Goal: Information Seeking & Learning: Learn about a topic

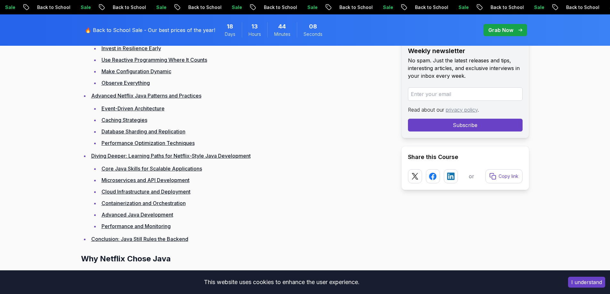
scroll to position [897, 0]
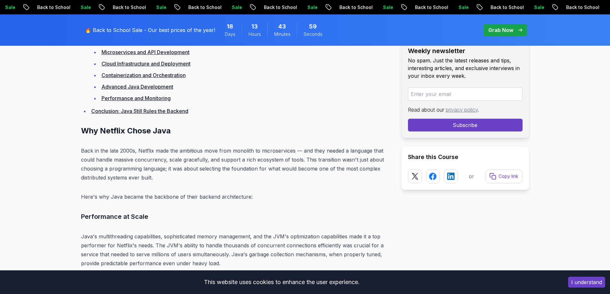
click at [117, 152] on p "Back in the late 2000s, Netflix made the ambitious move from monolith to micros…" at bounding box center [236, 164] width 310 height 36
drag, startPoint x: 168, startPoint y: 153, endPoint x: 208, endPoint y: 151, distance: 39.8
click at [208, 151] on p "Back in the late 2000s, Netflix made the ambitious move from monolith to micros…" at bounding box center [236, 164] width 310 height 36
click at [218, 151] on p "Back in the late 2000s, Netflix made the ambitious move from monolith to micros…" at bounding box center [236, 164] width 310 height 36
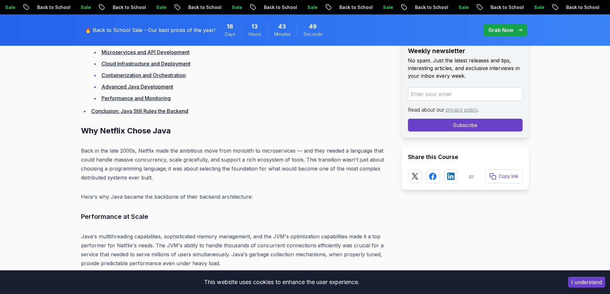
click at [321, 150] on p "Back in the late 2000s, Netflix made the ambitious move from monolith to micros…" at bounding box center [236, 164] width 310 height 36
drag, startPoint x: 339, startPoint y: 161, endPoint x: 370, endPoint y: 161, distance: 31.1
click at [370, 161] on p "Back in the late 2000s, Netflix made the ambitious move from monolith to micros…" at bounding box center [236, 164] width 310 height 36
drag, startPoint x: 82, startPoint y: 170, endPoint x: 146, endPoint y: 170, distance: 64.4
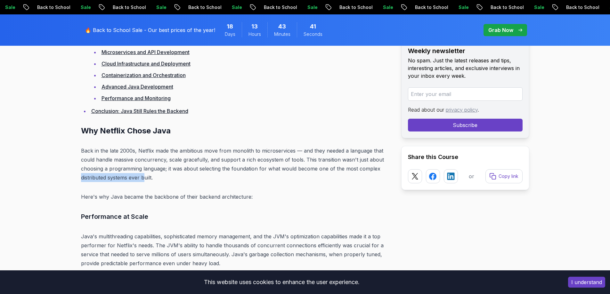
click at [146, 170] on p "Back in the late 2000s, Netflix made the ambitious move from monolith to micros…" at bounding box center [236, 164] width 310 height 36
drag, startPoint x: 122, startPoint y: 189, endPoint x: 157, endPoint y: 189, distance: 35.2
click at [157, 192] on p "Here's why Java became the backbone of their backend architecture:" at bounding box center [236, 196] width 310 height 9
click at [177, 192] on p "Here's why Java became the backbone of their backend architecture:" at bounding box center [236, 196] width 310 height 9
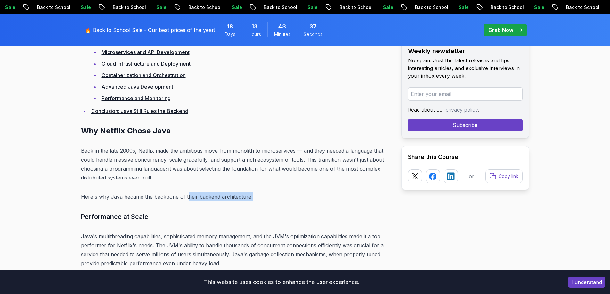
drag, startPoint x: 185, startPoint y: 188, endPoint x: 251, endPoint y: 188, distance: 65.6
click at [251, 192] on p "Here's why Java became the backbone of their backend architecture:" at bounding box center [236, 196] width 310 height 9
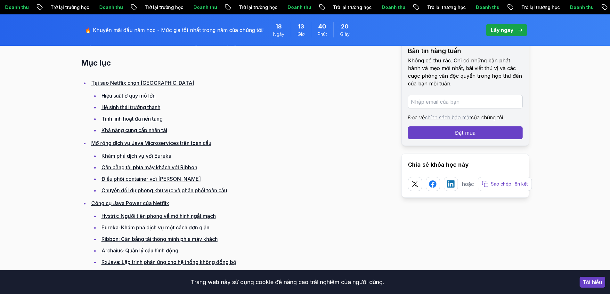
scroll to position [434, 0]
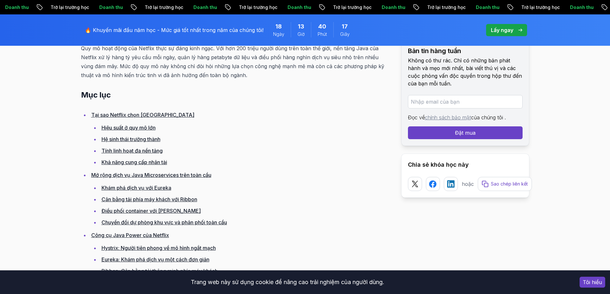
click at [136, 112] on font "Tại sao Netflix chọn [GEOGRAPHIC_DATA]" at bounding box center [142, 115] width 103 height 6
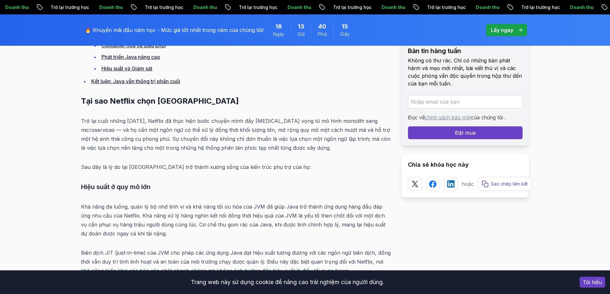
scroll to position [903, 0]
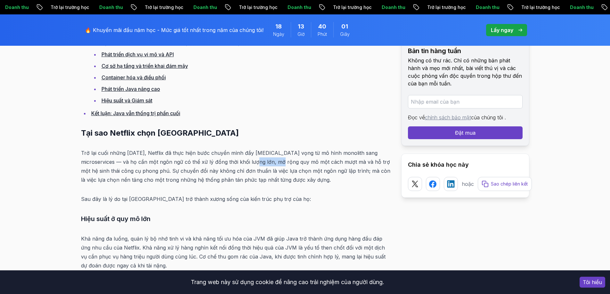
drag, startPoint x: 232, startPoint y: 162, endPoint x: 258, endPoint y: 158, distance: 26.9
click at [258, 158] on p "Trở lại cuối những [DATE], Netflix đã thực hiện bước chuyển mình đầy [MEDICAL_D…" at bounding box center [236, 167] width 310 height 36
click at [239, 162] on font "Trở lại cuối những [DATE], Netflix đã thực hiện bước chuyển mình đầy [MEDICAL_D…" at bounding box center [235, 166] width 309 height 33
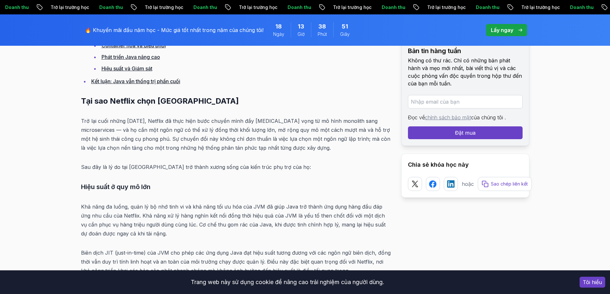
click at [189, 209] on font "Khả năng đa luồng, quản lý bộ nhớ tinh vi và khả năng tối ưu hóa của JVM đã giú…" at bounding box center [233, 220] width 305 height 33
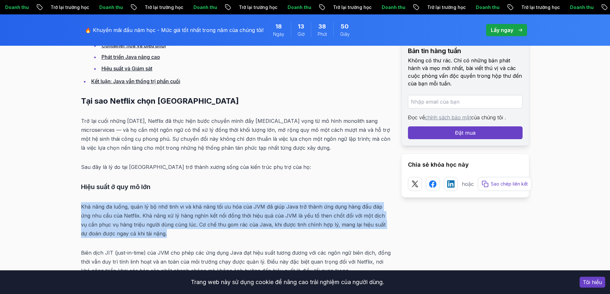
click at [189, 209] on font "Khả năng đa luồng, quản lý bộ nhớ tinh vi và khả năng tối ưu hóa của JVM đã giú…" at bounding box center [233, 220] width 305 height 33
click at [175, 219] on p "Khả năng đa luồng, quản lý bộ nhớ tinh vi và khả năng tối ưu hóa của JVM đã giú…" at bounding box center [236, 220] width 310 height 36
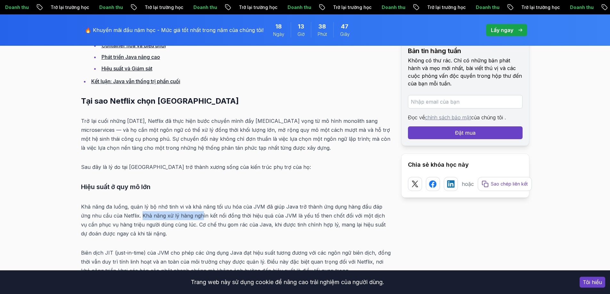
drag, startPoint x: 131, startPoint y: 215, endPoint x: 189, endPoint y: 215, distance: 58.3
click at [189, 215] on font "Khả năng đa luồng, quản lý bộ nhớ tinh vi và khả năng tối ưu hóa của JVM đã giú…" at bounding box center [233, 220] width 305 height 33
drag, startPoint x: 211, startPoint y: 218, endPoint x: 259, endPoint y: 216, distance: 47.5
click at [259, 216] on font "Khả năng đa luồng, quản lý bộ nhớ tinh vi và khả năng tối ưu hóa của JVM đã giú…" at bounding box center [233, 220] width 305 height 33
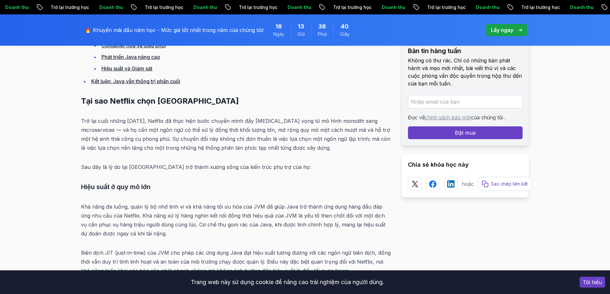
click at [265, 217] on font "Khả năng đa luồng, quản lý bộ nhớ tinh vi và khả năng tối ưu hóa của JVM đã giú…" at bounding box center [233, 220] width 305 height 33
click at [271, 216] on font "Khả năng đa luồng, quản lý bộ nhớ tinh vi và khả năng tối ưu hóa của JVM đã giú…" at bounding box center [233, 220] width 305 height 33
click at [310, 216] on font "Khả năng đa luồng, quản lý bộ nhớ tinh vi và khả năng tối ưu hóa của JVM đã giú…" at bounding box center [233, 220] width 305 height 33
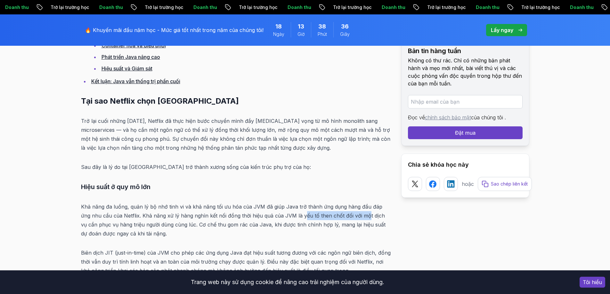
drag, startPoint x: 293, startPoint y: 215, endPoint x: 355, endPoint y: 215, distance: 62.4
click at [355, 215] on font "Khả năng đa luồng, quản lý bộ nhớ tinh vi và khả năng tối ưu hóa của JVM đã giú…" at bounding box center [233, 220] width 305 height 33
click at [271, 232] on p "Khả năng đa luồng, quản lý bộ nhớ tinh vi và khả năng tối ưu hóa của JVM đã giú…" at bounding box center [236, 220] width 310 height 36
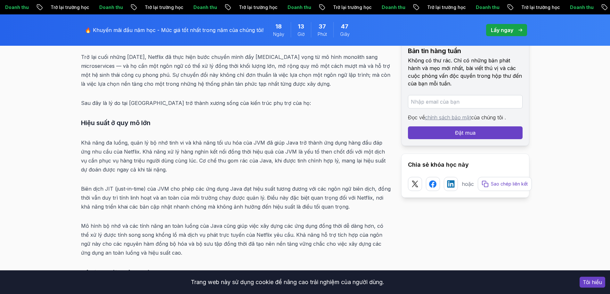
scroll to position [1031, 0]
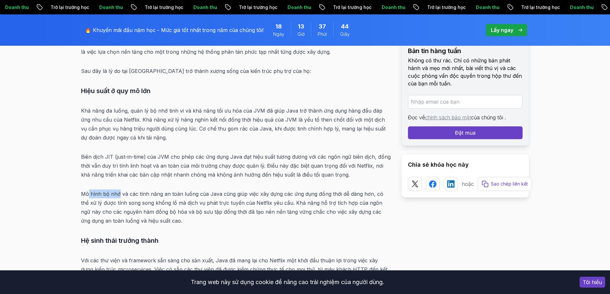
drag, startPoint x: 87, startPoint y: 192, endPoint x: 118, endPoint y: 195, distance: 30.5
click at [118, 195] on font "Mô hình bộ nhớ và các tính năng an toàn luồng của Java cũng giúp việc xây dựng …" at bounding box center [232, 207] width 302 height 33
drag, startPoint x: 366, startPoint y: 191, endPoint x: 370, endPoint y: 196, distance: 6.6
click at [370, 196] on font "Mô hình bộ nhớ và các tính năng an toàn luồng của Java cũng giúp việc xây dựng …" at bounding box center [232, 207] width 302 height 33
drag, startPoint x: 285, startPoint y: 204, endPoint x: 342, endPoint y: 200, distance: 57.2
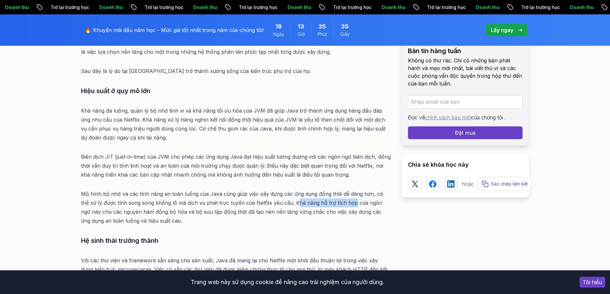
click at [342, 200] on font "Mô hình bộ nhớ và các tính năng an toàn luồng của Java cũng giúp việc xây dựng …" at bounding box center [232, 207] width 302 height 33
drag, startPoint x: 94, startPoint y: 223, endPoint x: 148, endPoint y: 223, distance: 54.1
click at [148, 223] on font "Mô hình bộ nhớ và các tính năng an toàn luồng của Java cũng giúp việc xây dựng …" at bounding box center [232, 207] width 302 height 33
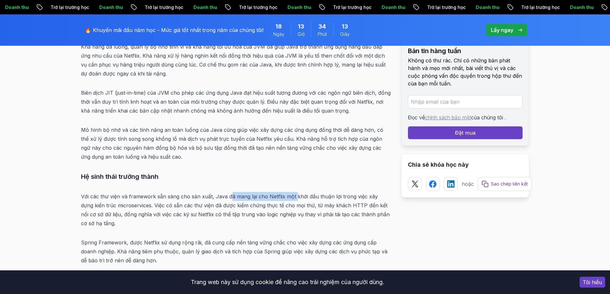
drag, startPoint x: 230, startPoint y: 197, endPoint x: 293, endPoint y: 197, distance: 63.1
click at [293, 197] on font "Với các thư viện và framework sẵn sàng cho sản xuất, Java đã mang lại cho Netfl…" at bounding box center [235, 209] width 309 height 33
drag, startPoint x: 144, startPoint y: 205, endPoint x: 254, endPoint y: 208, distance: 109.9
click at [254, 208] on font "Với các thư viện và framework sẵn sàng cho sản xuất, Java đã mang lại cho Netfl…" at bounding box center [235, 209] width 309 height 33
drag, startPoint x: 308, startPoint y: 216, endPoint x: 361, endPoint y: 216, distance: 52.2
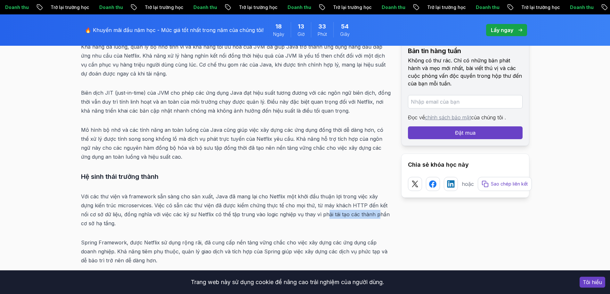
click at [361, 216] on font "Với các thư viện và framework sẵn sàng cho sản xuất, Java đã mang lại cho Netfl…" at bounding box center [235, 209] width 309 height 33
click at [95, 223] on font "Với các thư viện và framework sẵn sàng cho sản xuất, Java đã mang lại cho Netfl…" at bounding box center [235, 209] width 309 height 33
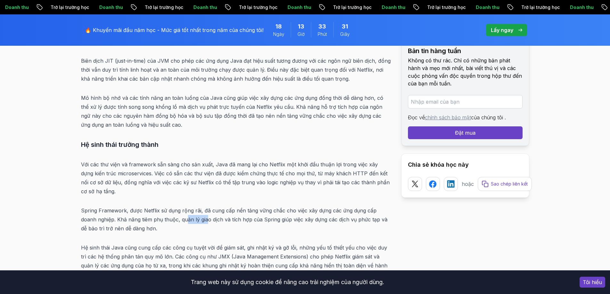
drag, startPoint x: 169, startPoint y: 222, endPoint x: 190, endPoint y: 222, distance: 20.8
click at [190, 222] on font "Spring Framework, được Netflix sử dụng rộng rãi, đã cung cấp nền tảng vững chắc…" at bounding box center [234, 220] width 306 height 24
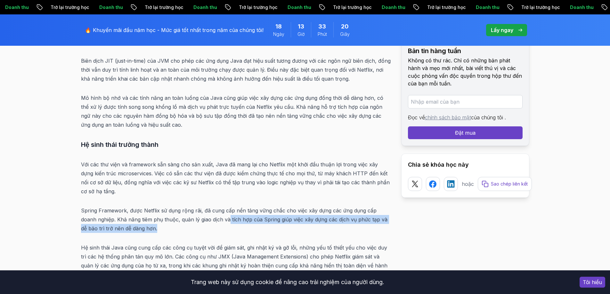
drag, startPoint x: 212, startPoint y: 222, endPoint x: 224, endPoint y: 232, distance: 15.5
click at [224, 232] on p "Spring Framework, được Netflix sử dụng rộng rãi, đã cung cấp nền tảng vững chắc…" at bounding box center [236, 219] width 310 height 27
click at [134, 231] on font "Spring Framework, được Netflix sử dụng rộng rãi, đã cung cấp nền tảng vững chắc…" at bounding box center [234, 220] width 306 height 24
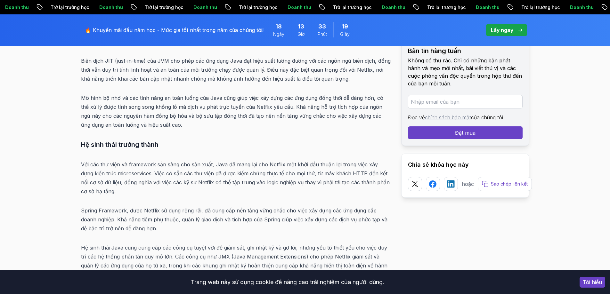
scroll to position [1192, 0]
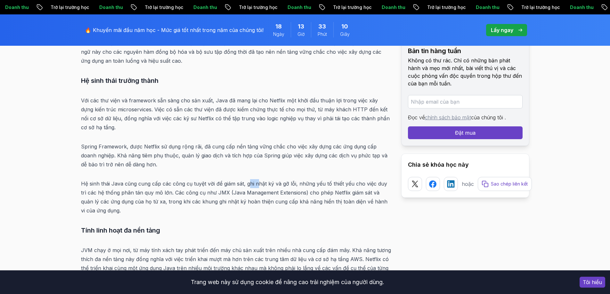
drag, startPoint x: 249, startPoint y: 184, endPoint x: 256, endPoint y: 185, distance: 7.1
click at [256, 185] on font "Hệ sinh thái Java cũng cung cấp các công cụ tuyệt vời để giám sát, ghi nhật ký …" at bounding box center [234, 197] width 306 height 33
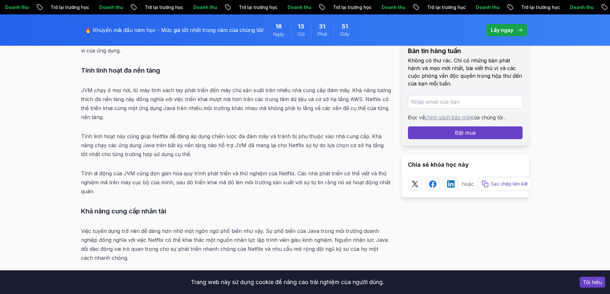
scroll to position [1384, 0]
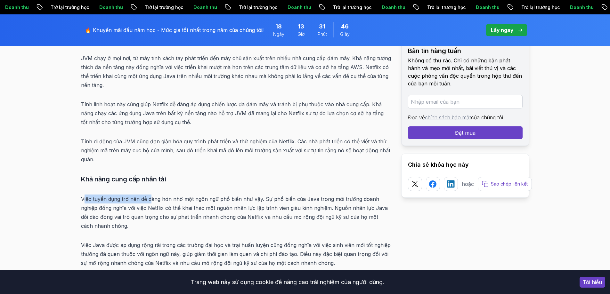
drag, startPoint x: 85, startPoint y: 199, endPoint x: 151, endPoint y: 193, distance: 66.3
click at [175, 199] on font "Việc tuyển dụng trở nên dễ dàng hơn nhờ một ngôn ngữ phổ biến như vậy. Sự phổ b…" at bounding box center [234, 212] width 307 height 33
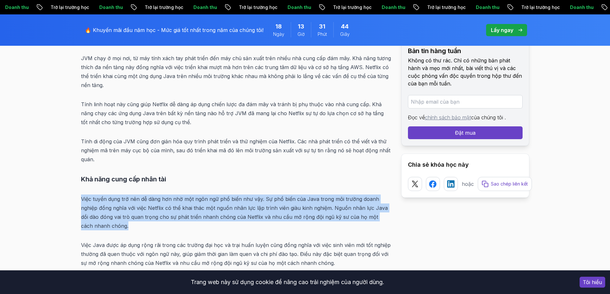
click at [175, 199] on font "Việc tuyển dụng trở nên dễ dàng hơn nhờ một ngôn ngữ phổ biến như vậy. Sự phổ b…" at bounding box center [234, 212] width 307 height 33
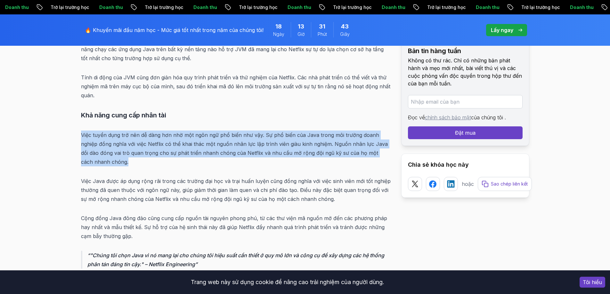
scroll to position [1480, 0]
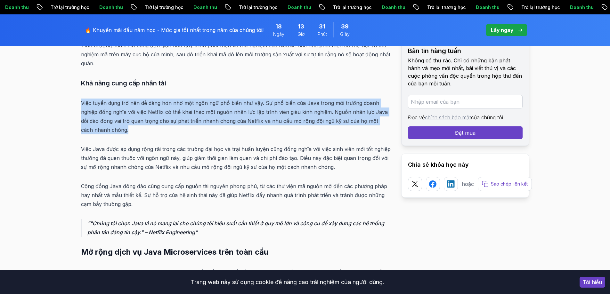
click at [127, 110] on font "Việc tuyển dụng trở nên dễ dàng hơn nhờ một ngôn ngữ phổ biến như vậy. Sự phổ b…" at bounding box center [234, 116] width 307 height 33
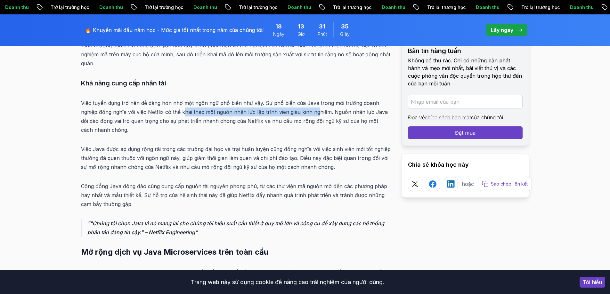
drag, startPoint x: 184, startPoint y: 114, endPoint x: 315, endPoint y: 112, distance: 130.7
click at [315, 112] on font "Việc tuyển dụng trở nên dễ dàng hơn nhờ một ngôn ngữ phổ biến như vậy. Sự phổ b…" at bounding box center [234, 116] width 307 height 33
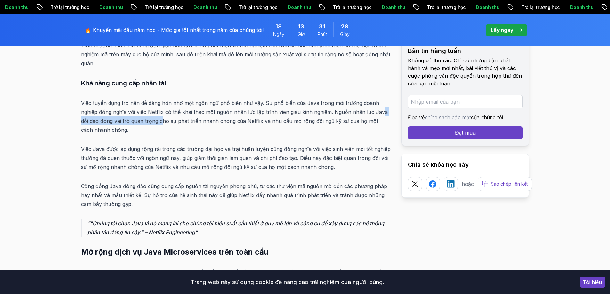
drag, startPoint x: 167, startPoint y: 121, endPoint x: 380, endPoint y: 109, distance: 213.3
click at [380, 109] on p "Việc tuyển dụng trở nên dễ dàng hơn nhờ một ngôn ngữ phổ biến như vậy. Sự phổ b…" at bounding box center [236, 117] width 310 height 36
click at [264, 127] on p "Việc tuyển dụng trở nên dễ dàng hơn nhờ một ngôn ngữ phổ biến như vậy. Sự phổ b…" at bounding box center [236, 117] width 310 height 36
drag, startPoint x: 312, startPoint y: 158, endPoint x: 391, endPoint y: 154, distance: 79.2
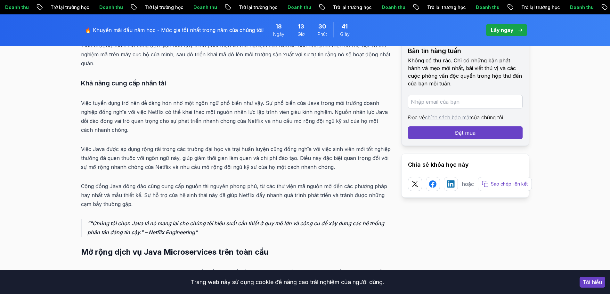
click at [113, 196] on font "Cộng đồng Java đông đảo cũng cung cấp nguồn tài nguyên phong phú, từ các thư vi…" at bounding box center [234, 195] width 306 height 24
drag, startPoint x: 157, startPoint y: 225, endPoint x: 289, endPoint y: 214, distance: 132.1
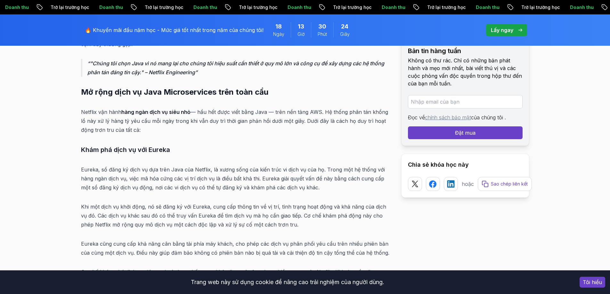
scroll to position [1672, 0]
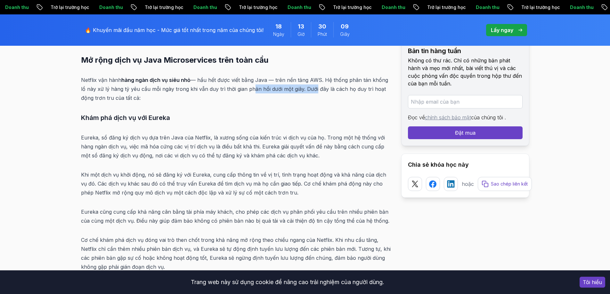
drag, startPoint x: 243, startPoint y: 89, endPoint x: 307, endPoint y: 90, distance: 64.1
click at [307, 90] on font "— hầu hết được viết bằng Java — trên nền tảng AWS. Hệ thống phân tán khổng lồ n…" at bounding box center [234, 89] width 307 height 24
click at [282, 87] on font "— hầu hết được viết bằng Java — trên nền tảng AWS. Hệ thống phân tán khổng lồ n…" at bounding box center [234, 89] width 307 height 24
drag, startPoint x: 273, startPoint y: 89, endPoint x: 294, endPoint y: 93, distance: 20.9
click at [294, 93] on p "Netflix vận hành hàng ngàn dịch vụ siêu nhỏ — hầu hết được viết bằng Java — trê…" at bounding box center [236, 89] width 310 height 27
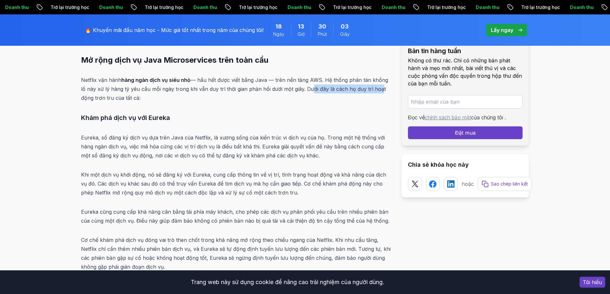
drag, startPoint x: 300, startPoint y: 91, endPoint x: 369, endPoint y: 90, distance: 68.2
click at [369, 90] on font "— hầu hết được viết bằng Java — trên nền tảng AWS. Hệ thống phân tán khổng lồ n…" at bounding box center [234, 89] width 307 height 24
drag, startPoint x: 84, startPoint y: 118, endPoint x: 176, endPoint y: 121, distance: 91.6
click at [176, 121] on h3 "Khám phá dịch vụ với Eureka" at bounding box center [236, 118] width 310 height 10
click at [168, 114] on font "Khám phá dịch vụ với Eureka" at bounding box center [125, 118] width 89 height 8
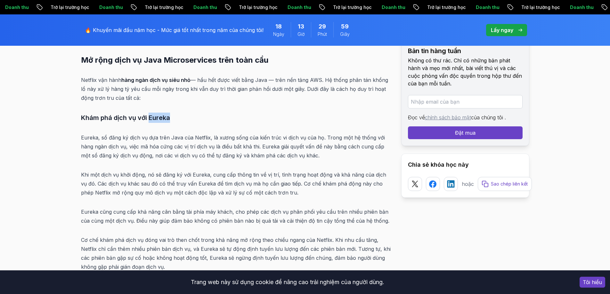
click at [168, 114] on font "Khám phá dịch vụ với Eureka" at bounding box center [125, 118] width 89 height 8
drag, startPoint x: 80, startPoint y: 118, endPoint x: 172, endPoint y: 116, distance: 91.9
drag, startPoint x: 162, startPoint y: 117, endPoint x: 101, endPoint y: 136, distance: 63.7
click at [101, 136] on font "Eureka, sổ đăng ký dịch vụ dựa trên Java của Netflix, là xương sống của kiến ​​…" at bounding box center [233, 146] width 304 height 24
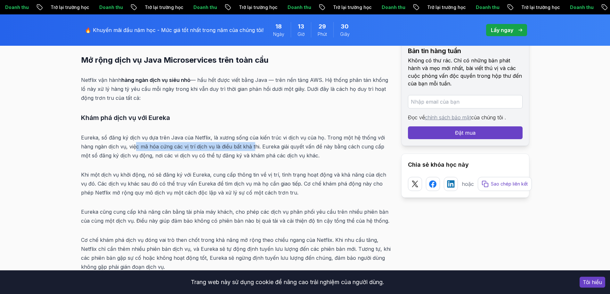
drag, startPoint x: 135, startPoint y: 146, endPoint x: 253, endPoint y: 148, distance: 118.2
click at [253, 148] on font "Eureka, sổ đăng ký dịch vụ dựa trên Java của Netflix, là xương sống của kiến ​​…" at bounding box center [233, 146] width 304 height 24
drag, startPoint x: 265, startPoint y: 147, endPoint x: 288, endPoint y: 146, distance: 23.4
click at [288, 146] on font "Eureka, sổ đăng ký dịch vụ dựa trên Java của Netflix, là xương sống của kiến ​​…" at bounding box center [233, 146] width 304 height 24
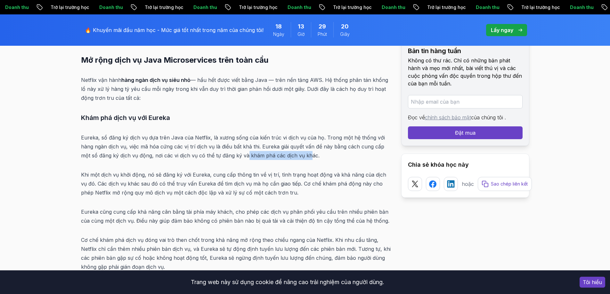
drag, startPoint x: 247, startPoint y: 156, endPoint x: 310, endPoint y: 158, distance: 62.5
click at [310, 158] on font "Eureka, sổ đăng ký dịch vụ dựa trên Java của Netflix, là xương sống của kiến ​​…" at bounding box center [233, 146] width 304 height 24
drag, startPoint x: 83, startPoint y: 172, endPoint x: 142, endPoint y: 177, distance: 59.5
click at [142, 177] on font "Khi một dịch vụ khởi động, nó sẽ đăng ký với Eureka, cung cấp thông tin về vị t…" at bounding box center [233, 184] width 305 height 24
drag, startPoint x: 150, startPoint y: 175, endPoint x: 203, endPoint y: 178, distance: 53.2
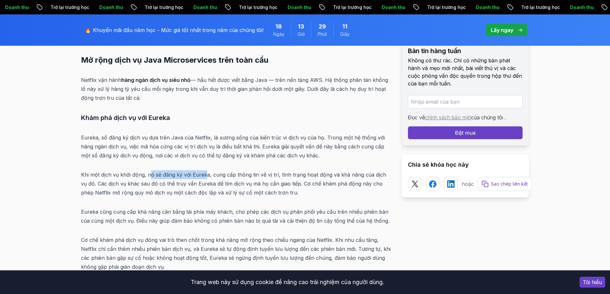
click at [203, 178] on p "Khi một dịch vụ khởi động, nó sẽ đăng ký với Eureka, cung cấp thông tin về vị t…" at bounding box center [236, 183] width 310 height 27
drag, startPoint x: 260, startPoint y: 175, endPoint x: 277, endPoint y: 172, distance: 16.9
click at [277, 172] on font "Khi một dịch vụ khởi động, nó sẽ đăng ký với Eureka, cung cấp thông tin về vị t…" at bounding box center [233, 184] width 305 height 24
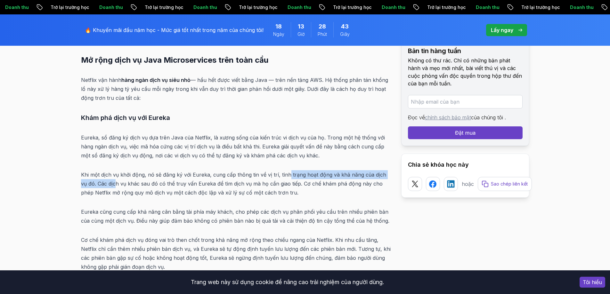
drag, startPoint x: 287, startPoint y: 173, endPoint x: 109, endPoint y: 185, distance: 178.8
click at [109, 185] on font "Khi một dịch vụ khởi động, nó sẽ đăng ký với Eureka, cung cấp thông tin về vị t…" at bounding box center [233, 184] width 305 height 24
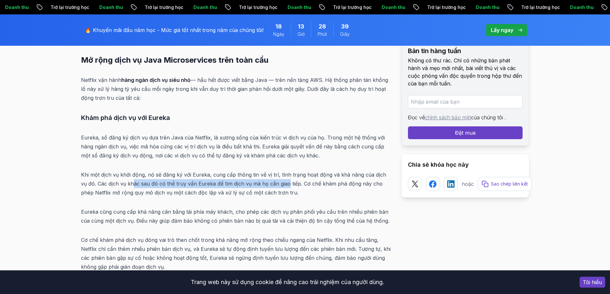
drag, startPoint x: 126, startPoint y: 181, endPoint x: 278, endPoint y: 184, distance: 151.8
click at [278, 184] on font "Khi một dịch vụ khởi động, nó sẽ đăng ký với Eureka, cung cấp thông tin về vị t…" at bounding box center [233, 184] width 305 height 24
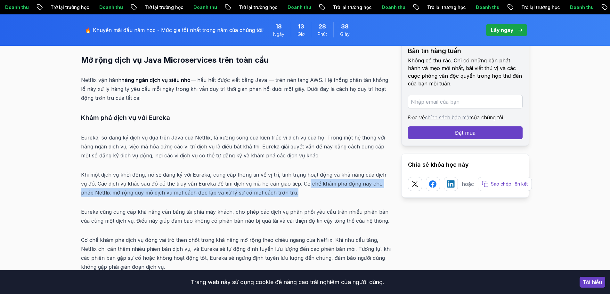
drag, startPoint x: 300, startPoint y: 184, endPoint x: 354, endPoint y: 193, distance: 54.6
click at [354, 193] on p "Khi một dịch vụ khởi động, nó sẽ đăng ký với Eureka, cung cấp thông tin về vị t…" at bounding box center [236, 183] width 310 height 27
click at [102, 192] on font "Khi một dịch vụ khởi động, nó sẽ đăng ký với Eureka, cung cấp thông tin về vị t…" at bounding box center [233, 184] width 305 height 24
drag, startPoint x: 132, startPoint y: 192, endPoint x: 303, endPoint y: 191, distance: 170.4
click at [303, 191] on p "Khi một dịch vụ khởi động, nó sẽ đăng ký với Eureka, cung cấp thông tin về vị t…" at bounding box center [236, 183] width 310 height 27
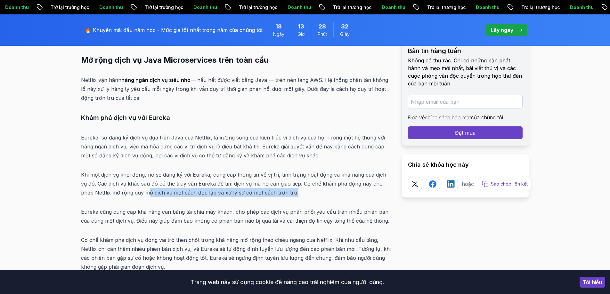
click at [303, 191] on p "Khi một dịch vụ khởi động, nó sẽ đăng ký với Eureka, cung cấp thông tin về vị t…" at bounding box center [236, 183] width 310 height 27
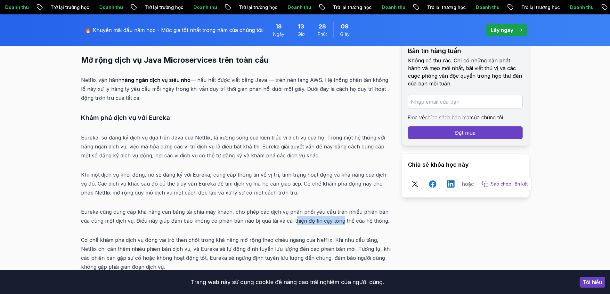
drag, startPoint x: 294, startPoint y: 220, endPoint x: 342, endPoint y: 220, distance: 48.0
click at [342, 220] on font "Eureka cũng cung cấp khả năng cân bằng tải phía máy khách, cho phép các dịch vụ…" at bounding box center [235, 216] width 308 height 15
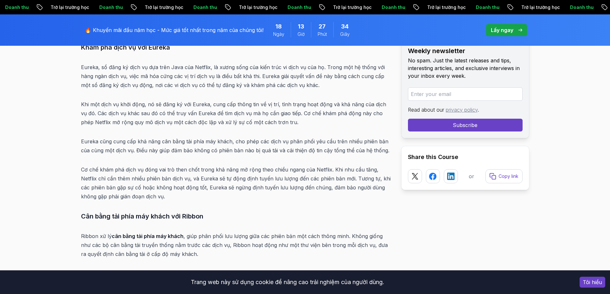
scroll to position [1832, 0]
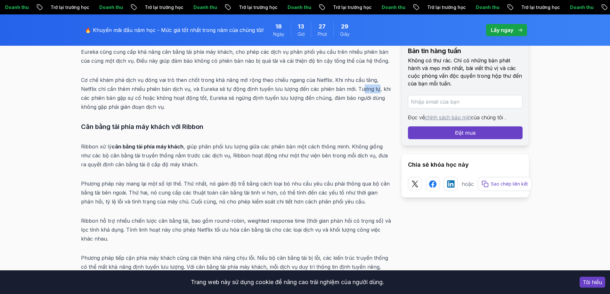
drag, startPoint x: 341, startPoint y: 90, endPoint x: 357, endPoint y: 87, distance: 16.6
click at [357, 87] on font "Cơ chế khám phá dịch vụ đóng vai trò then chốt trong khả năng mở rộng theo chiề…" at bounding box center [236, 93] width 310 height 33
drag, startPoint x: 359, startPoint y: 89, endPoint x: 371, endPoint y: 90, distance: 11.6
click at [371, 90] on font "Cơ chế khám phá dịch vụ đóng vai trò then chốt trong khả năng mở rộng theo chiề…" at bounding box center [236, 93] width 310 height 33
click at [191, 89] on font "Cơ chế khám phá dịch vụ đóng vai trò then chốt trong khả năng mở rộng theo chiề…" at bounding box center [236, 93] width 310 height 33
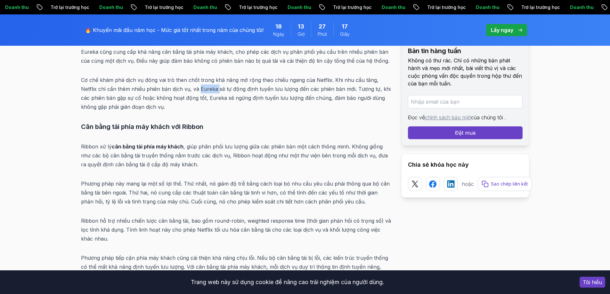
click at [191, 89] on font "Cơ chế khám phá dịch vụ đóng vai trò then chốt trong khả năng mở rộng theo chiề…" at bounding box center [236, 93] width 310 height 33
copy font "Eureka"
drag, startPoint x: 106, startPoint y: 125, endPoint x: 160, endPoint y: 126, distance: 53.8
click at [160, 126] on font "Cân bằng tải phía máy khách với Ribbon" at bounding box center [142, 127] width 122 height 8
drag, startPoint x: 194, startPoint y: 150, endPoint x: 345, endPoint y: 146, distance: 151.2
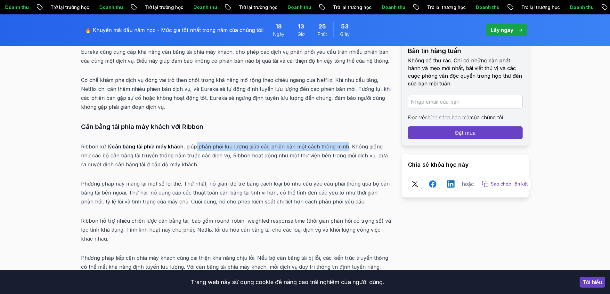
click at [345, 146] on font ", giúp phân phối lưu lượng giữa các phiên bản một cách thông minh. Không giống …" at bounding box center [234, 155] width 307 height 24
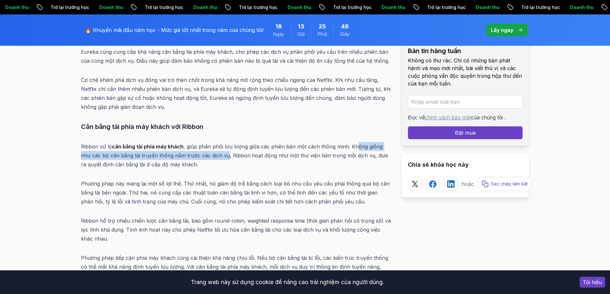
drag, startPoint x: 354, startPoint y: 146, endPoint x: 224, endPoint y: 157, distance: 130.4
click at [224, 157] on font ", giúp phân phối lưu lượng giữa các phiên bản một cách thông minh. Không giống …" at bounding box center [234, 155] width 307 height 24
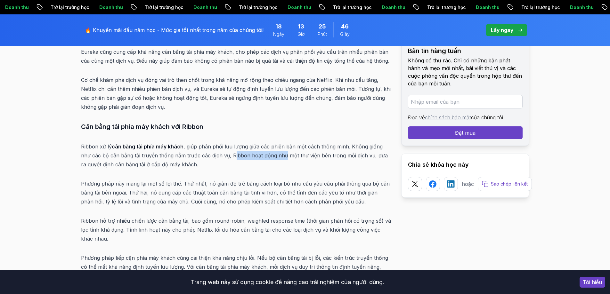
drag, startPoint x: 231, startPoint y: 156, endPoint x: 281, endPoint y: 155, distance: 50.0
click at [281, 155] on font ", giúp phân phối lưu lượng giữa các phiên bản một cách thông minh. Không giống …" at bounding box center [234, 155] width 307 height 24
drag, startPoint x: 294, startPoint y: 154, endPoint x: 359, endPoint y: 157, distance: 65.0
click at [359, 157] on font ", giúp phân phối lưu lượng giữa các phiên bản một cách thông minh. Không giống …" at bounding box center [234, 155] width 307 height 24
drag, startPoint x: 97, startPoint y: 165, endPoint x: 185, endPoint y: 165, distance: 88.4
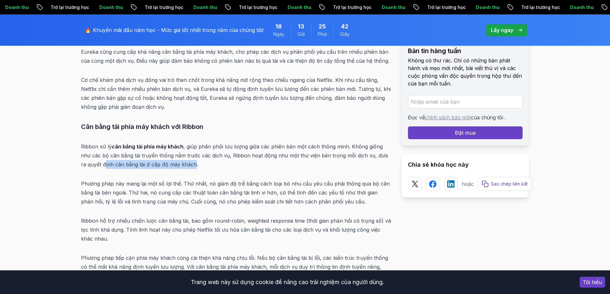
click at [185, 165] on font ", giúp phân phối lưu lượng giữa các phiên bản một cách thông minh. Không giống …" at bounding box center [234, 155] width 307 height 24
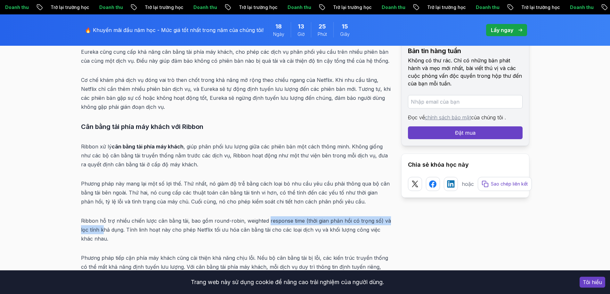
drag, startPoint x: 272, startPoint y: 221, endPoint x: 104, endPoint y: 229, distance: 168.0
click at [104, 229] on font "Ribbon hỗ trợ nhiều chiến lược cân bằng tải, bao gồm round-robin, weighted resp…" at bounding box center [236, 230] width 310 height 24
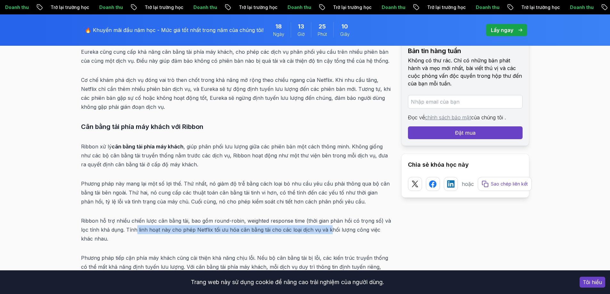
drag, startPoint x: 135, startPoint y: 227, endPoint x: 328, endPoint y: 232, distance: 192.2
click at [328, 232] on font "Ribbon hỗ trợ nhiều chiến lược cân bằng tải, bao gồm round-robin, weighted resp…" at bounding box center [236, 230] width 310 height 24
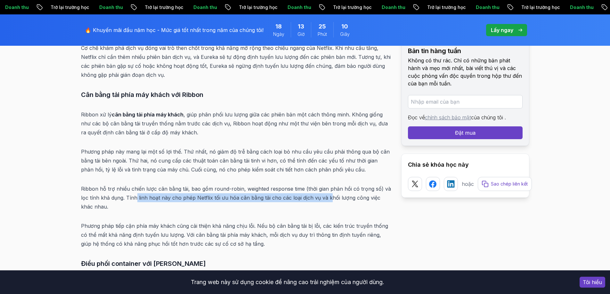
scroll to position [1896, 0]
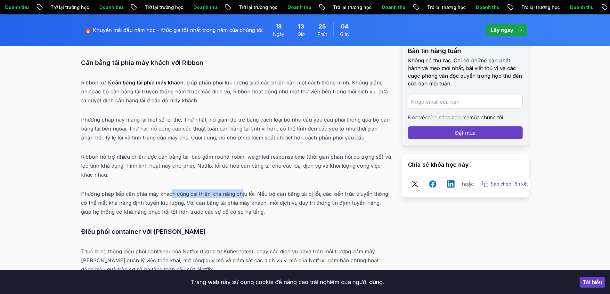
drag, startPoint x: 171, startPoint y: 194, endPoint x: 240, endPoint y: 197, distance: 68.9
click at [240, 197] on p "Phương pháp tiếp cận phía máy khách cũng cải thiện khả năng chịu lỗi. Nếu bộ câ…" at bounding box center [236, 203] width 310 height 27
drag, startPoint x: 281, startPoint y: 196, endPoint x: 313, endPoint y: 196, distance: 32.0
click at [313, 196] on font "Phương pháp tiếp cận phía máy khách cũng cải thiện khả năng chịu lỗi. Nếu bộ câ…" at bounding box center [234, 203] width 307 height 24
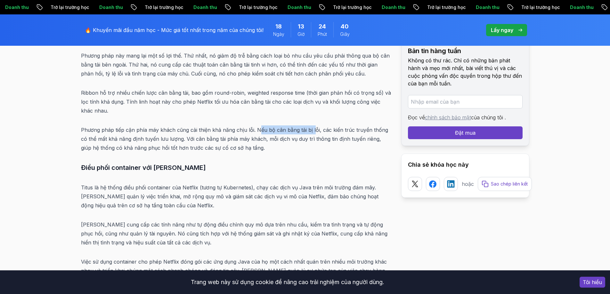
scroll to position [1992, 0]
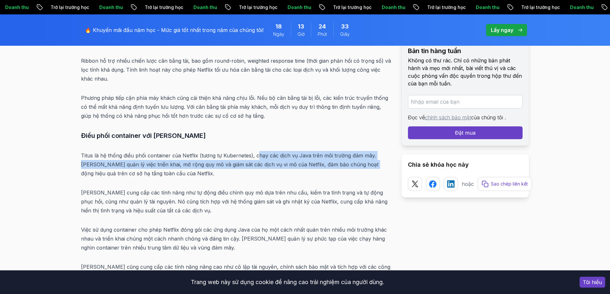
drag, startPoint x: 258, startPoint y: 158, endPoint x: 351, endPoint y: 160, distance: 93.2
click at [351, 160] on p "Titus là hệ thống điều phối container của Netflix (tương tự Kubernetes), chạy c…" at bounding box center [236, 164] width 310 height 27
click at [103, 167] on font "Titus là hệ thống điều phối container của Netflix (tương tự Kubernetes), chạy c…" at bounding box center [229, 164] width 297 height 24
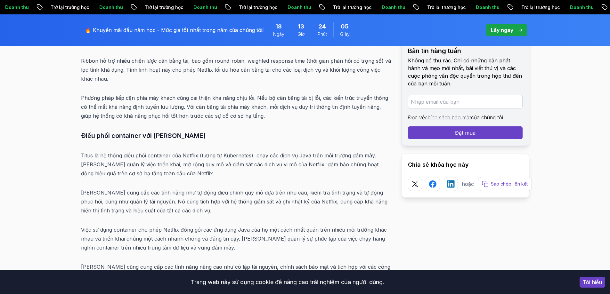
click at [254, 196] on font "[PERSON_NAME] cung cấp các tính năng như tự động điều chỉnh quy mô dựa trên nhu…" at bounding box center [234, 202] width 306 height 24
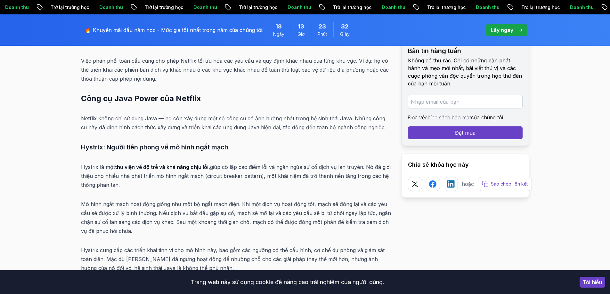
scroll to position [2408, 0]
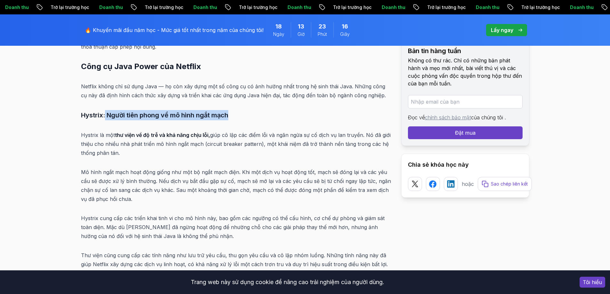
drag, startPoint x: 105, startPoint y: 117, endPoint x: 260, endPoint y: 117, distance: 155.6
click at [260, 117] on h3 "Hystrix: Người tiên phong về mô hình ngắt mạch" at bounding box center [236, 115] width 310 height 10
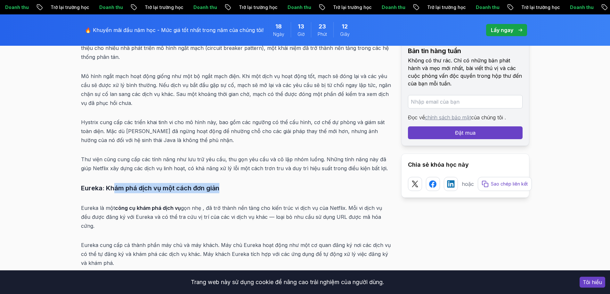
drag, startPoint x: 116, startPoint y: 189, endPoint x: 246, endPoint y: 190, distance: 129.7
click at [246, 190] on h3 "Eureka: Khám phá dịch vụ một cách đơn giản" at bounding box center [236, 188] width 310 height 10
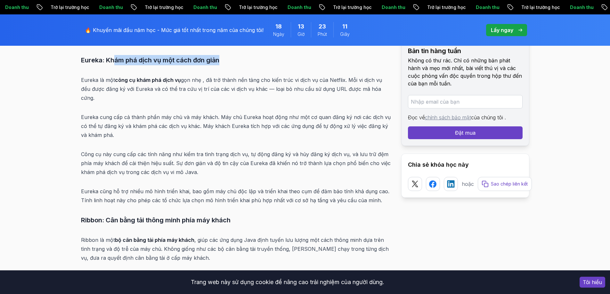
scroll to position [2665, 0]
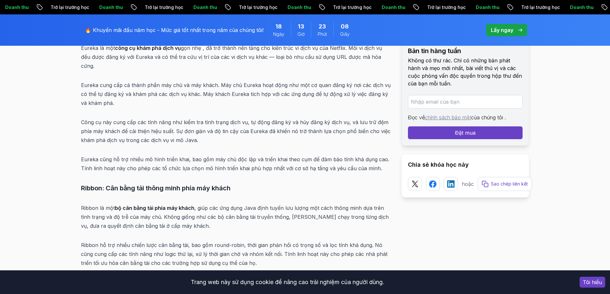
click at [97, 184] on font "Ribbon: Cân bằng tải thông minh phía máy khách" at bounding box center [156, 188] width 150 height 8
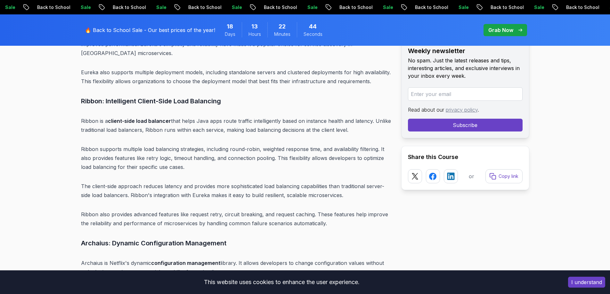
scroll to position [2761, 0]
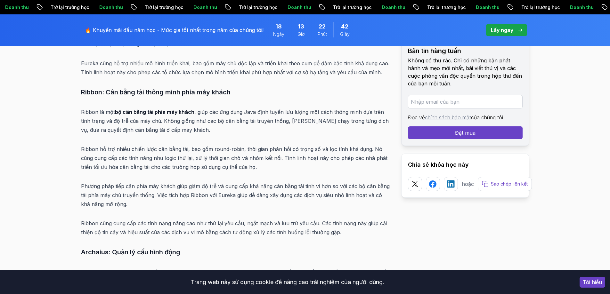
click at [126, 145] on p "Ribbon hỗ trợ nhiều chiến lược cân bằng tải, bao gồm round-robin, thời gian phả…" at bounding box center [236, 158] width 310 height 27
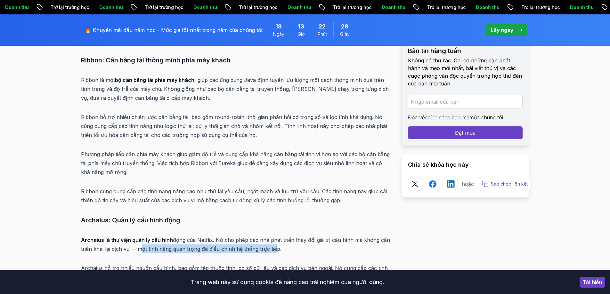
drag, startPoint x: 142, startPoint y: 239, endPoint x: 272, endPoint y: 239, distance: 129.7
click at [272, 239] on font ". Nó cho phép các nhà phát triển thay đổi giá trị cấu hình mà không cần triển k…" at bounding box center [235, 244] width 309 height 15
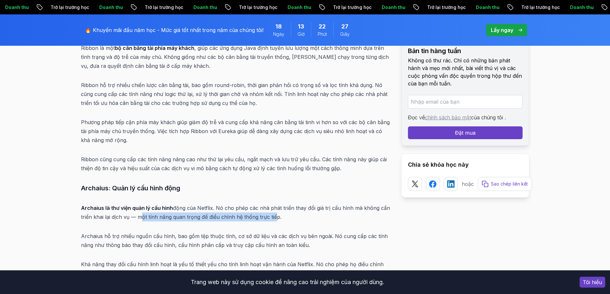
scroll to position [2857, 0]
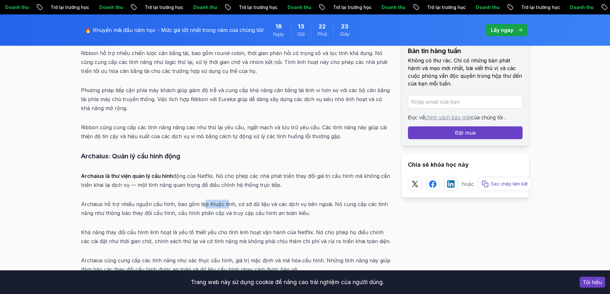
drag, startPoint x: 203, startPoint y: 194, endPoint x: 224, endPoint y: 194, distance: 21.8
click at [224, 201] on font "Archaius hỗ trợ nhiều nguồn cấu hình, bao gồm tệp thuộc tính, cơ sở dữ liệu và …" at bounding box center [234, 208] width 307 height 15
click at [245, 201] on font "Archaius hỗ trợ nhiều nguồn cấu hình, bao gồm tệp thuộc tính, cơ sở dữ liệu và …" at bounding box center [234, 208] width 307 height 15
drag, startPoint x: 291, startPoint y: 194, endPoint x: 328, endPoint y: 198, distance: 37.3
click at [328, 201] on font "Archaius hỗ trợ nhiều nguồn cấu hình, bao gồm tệp thuộc tính, cơ sở dữ liệu và …" at bounding box center [234, 208] width 307 height 15
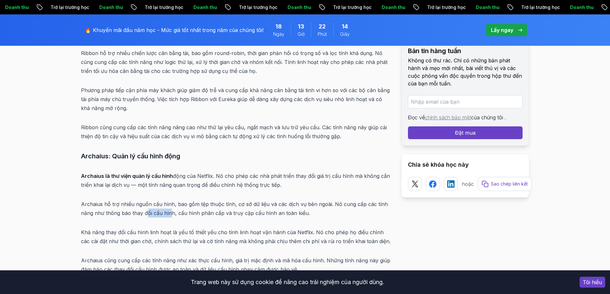
drag, startPoint x: 145, startPoint y: 206, endPoint x: 169, endPoint y: 206, distance: 23.7
click at [169, 206] on font "Archaius hỗ trợ nhiều nguồn cấu hình, bao gồm tệp thuộc tính, cơ sở dữ liệu và …" at bounding box center [234, 208] width 307 height 15
drag, startPoint x: 180, startPoint y: 206, endPoint x: 218, endPoint y: 208, distance: 38.5
click at [218, 208] on p "Archaius hỗ trợ nhiều nguồn cấu hình, bao gồm tệp thuộc tính, cơ sở dữ liệu và …" at bounding box center [236, 209] width 310 height 18
drag, startPoint x: 224, startPoint y: 205, endPoint x: 293, endPoint y: 204, distance: 68.5
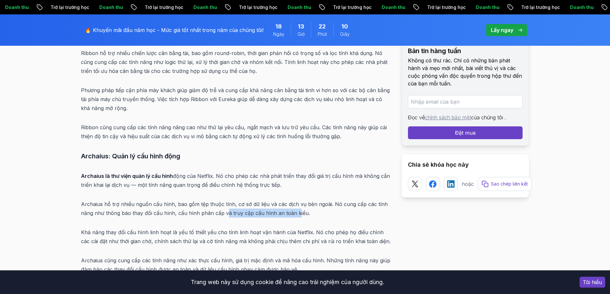
click at [293, 204] on font "Archaius hỗ trợ nhiều nguồn cấu hình, bao gồm tệp thuộc tính, cơ sở dữ liệu và …" at bounding box center [234, 208] width 307 height 15
drag, startPoint x: 83, startPoint y: 223, endPoint x: 140, endPoint y: 222, distance: 57.0
click at [140, 229] on font "Khả năng thay đổi cấu hình linh hoạt là yếu tố thiết yếu cho tính linh hoạt vận…" at bounding box center [236, 236] width 310 height 15
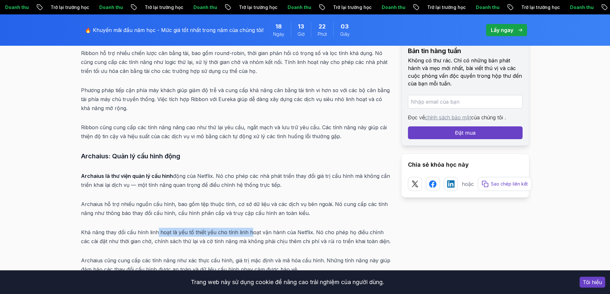
drag, startPoint x: 156, startPoint y: 224, endPoint x: 249, endPoint y: 223, distance: 93.5
click at [249, 229] on font "Khả năng thay đổi cấu hình linh hoạt là yếu tố thiết yếu cho tính linh hoạt vận…" at bounding box center [236, 236] width 310 height 15
click at [85, 200] on p "Archaius hỗ trợ nhiều nguồn cấu hình, bao gồm tệp thuộc tính, cơ sở dữ liệu và …" at bounding box center [236, 209] width 310 height 18
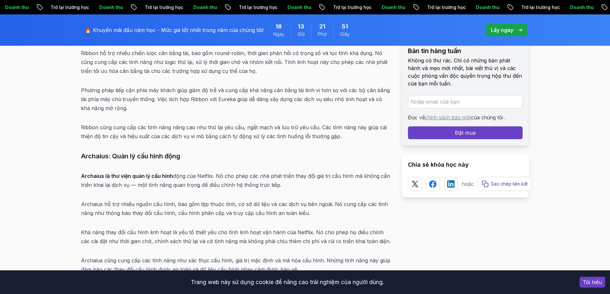
click at [87, 201] on font "Archaius hỗ trợ nhiều nguồn cấu hình, bao gồm tệp thuộc tính, cơ sở dữ liệu và …" at bounding box center [234, 208] width 307 height 15
copy font "Archaius"
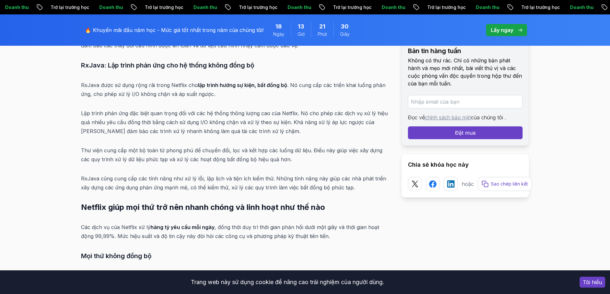
scroll to position [2889, 0]
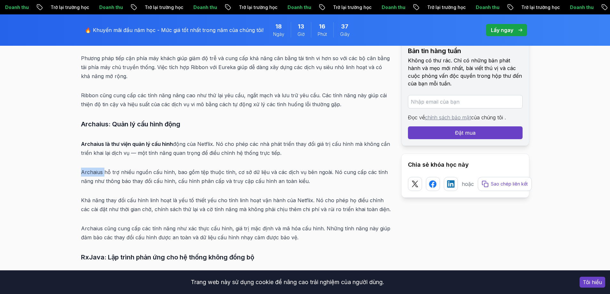
click at [92, 169] on font "Archaius hỗ trợ nhiều nguồn cấu hình, bao gồm tệp thuộc tính, cơ sở dữ liệu và …" at bounding box center [234, 176] width 307 height 15
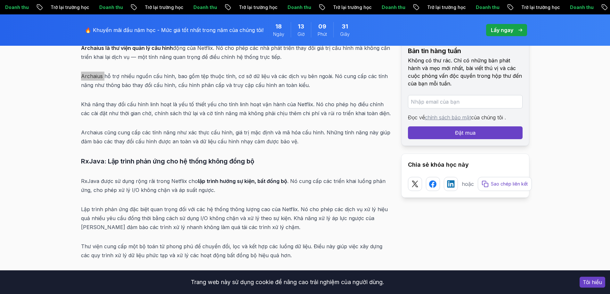
scroll to position [3049, 0]
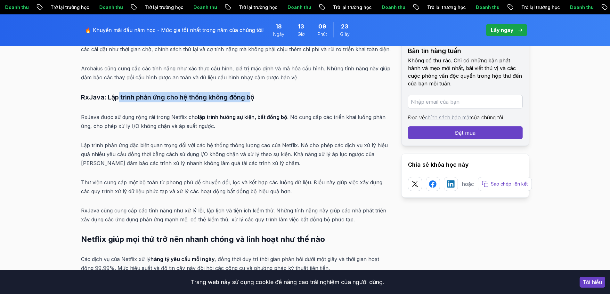
drag, startPoint x: 117, startPoint y: 88, endPoint x: 253, endPoint y: 91, distance: 136.1
click at [253, 94] on font "RxJava: Lập trình phản ứng cho hệ thống không đồng bộ" at bounding box center [167, 98] width 173 height 8
click at [110, 114] on font "RxJava được sử dụng rộng rãi trong Netflix cho" at bounding box center [139, 117] width 117 height 6
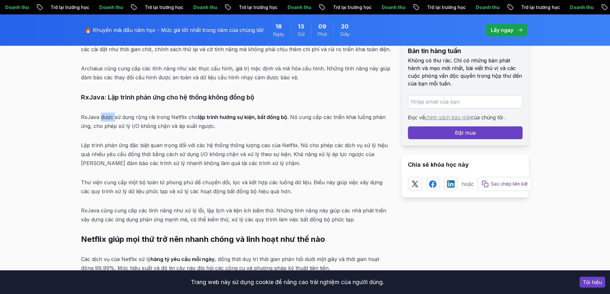
click at [110, 114] on font "RxJava được sử dụng rộng rãi trong Netflix cho" at bounding box center [139, 117] width 117 height 6
click at [127, 114] on font "RxJava được sử dụng rộng rãi trong Netflix cho" at bounding box center [139, 117] width 117 height 6
click at [175, 114] on font "RxJava được sử dụng rộng rãi trong Netflix cho" at bounding box center [139, 117] width 117 height 6
click at [194, 114] on font "RxJava được sử dụng rộng rãi trong Netflix cho" at bounding box center [139, 117] width 117 height 6
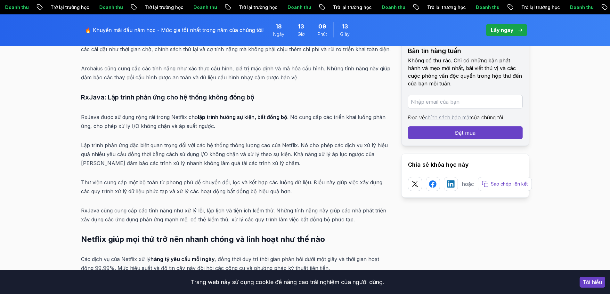
click at [194, 114] on font "RxJava được sử dụng rộng rãi trong Netflix cho" at bounding box center [139, 117] width 117 height 6
click at [207, 114] on font "lập trình hướng sự kiện, bất đồng bộ" at bounding box center [242, 117] width 89 height 6
drag, startPoint x: 79, startPoint y: 107, endPoint x: 197, endPoint y: 108, distance: 117.8
click at [200, 114] on font "lập trình hướng sự kiện, bất đồng bộ" at bounding box center [242, 117] width 89 height 6
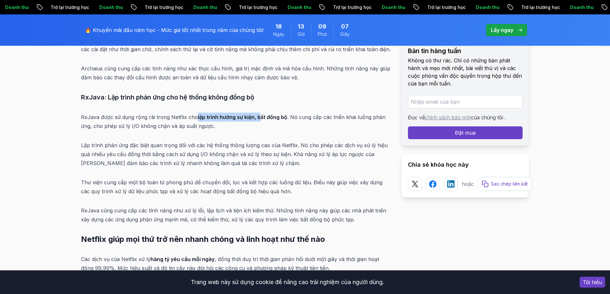
drag, startPoint x: 196, startPoint y: 107, endPoint x: 258, endPoint y: 108, distance: 61.5
click at [258, 114] on font "lập trình hướng sự kiện, bất đồng bộ" at bounding box center [242, 117] width 89 height 6
drag, startPoint x: 313, startPoint y: 108, endPoint x: 384, endPoint y: 111, distance: 70.5
click at [384, 113] on p "RxJava được sử dụng rộng rãi trong Netflix cho lập trình hướng sự kiện, bất đồn…" at bounding box center [236, 122] width 310 height 18
drag, startPoint x: 121, startPoint y: 175, endPoint x: 178, endPoint y: 174, distance: 57.0
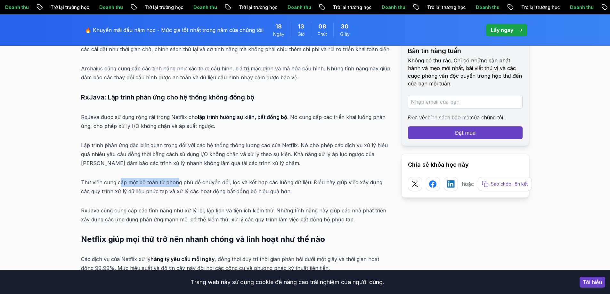
click at [178, 179] on font "Thư viện cung cấp một bộ toán tử phong phú để chuyển đổi, lọc và kết hợp các lu…" at bounding box center [231, 186] width 301 height 15
drag, startPoint x: 132, startPoint y: 109, endPoint x: 193, endPoint y: 109, distance: 60.5
click at [193, 114] on font "RxJava được sử dụng rộng rãi trong Netflix cho" at bounding box center [139, 117] width 117 height 6
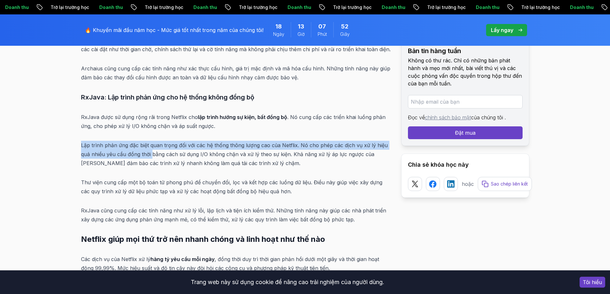
drag, startPoint x: 82, startPoint y: 137, endPoint x: 151, endPoint y: 144, distance: 69.3
click at [151, 144] on font "Lập trình phản ứng đặc biệt quan trọng đối với các hệ thống thông lượng cao của…" at bounding box center [234, 154] width 307 height 24
click at [99, 142] on font "Lập trình phản ứng đặc biệt quan trọng đối với các hệ thống thông lượng cao của…" at bounding box center [234, 154] width 307 height 24
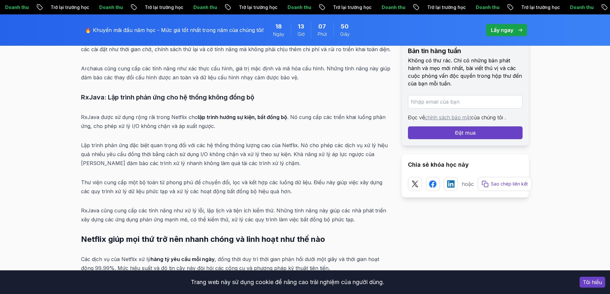
drag, startPoint x: 89, startPoint y: 136, endPoint x: 151, endPoint y: 139, distance: 62.8
click at [151, 142] on font "Lập trình phản ứng đặc biệt quan trọng đối với các hệ thống thông lượng cao của…" at bounding box center [234, 154] width 307 height 24
drag, startPoint x: 111, startPoint y: 153, endPoint x: 170, endPoint y: 155, distance: 59.6
click at [170, 155] on font "Lập trình phản ứng đặc biệt quan trọng đối với các hệ thống thông lượng cao của…" at bounding box center [234, 154] width 307 height 24
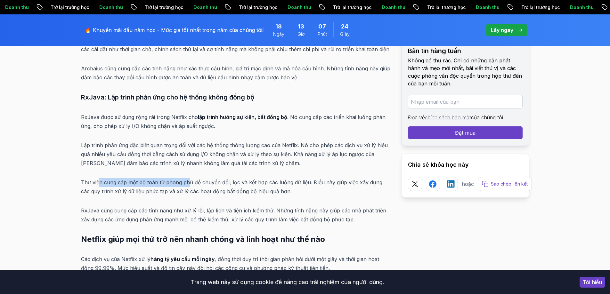
drag, startPoint x: 99, startPoint y: 176, endPoint x: 187, endPoint y: 172, distance: 88.2
click at [187, 179] on font "Thư viện cung cấp một bộ toán tử phong phú để chuyển đổi, lọc và kết hợp các lu…" at bounding box center [231, 186] width 301 height 15
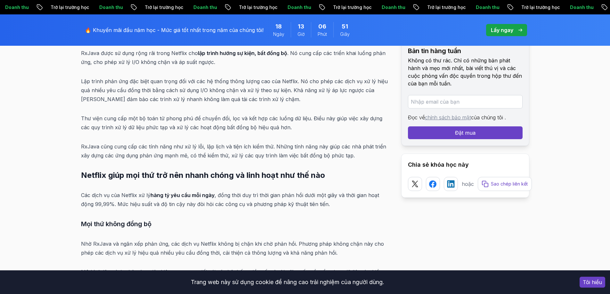
scroll to position [3145, 0]
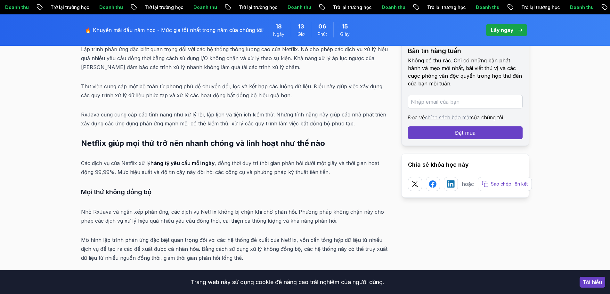
drag, startPoint x: 88, startPoint y: 203, endPoint x: 147, endPoint y: 202, distance: 58.6
click at [147, 209] on font "Nhờ RxJava và ngăn xếp phản ứng, các dịch vụ Netflix không bị chặn khi chờ phản…" at bounding box center [232, 216] width 303 height 15
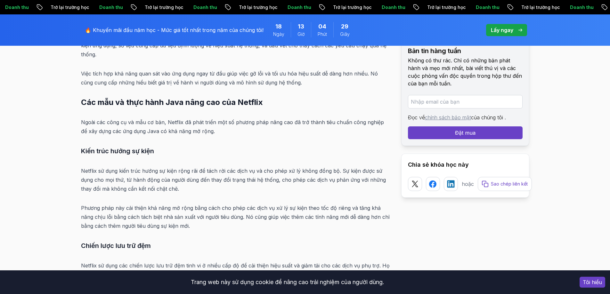
scroll to position [4700, 0]
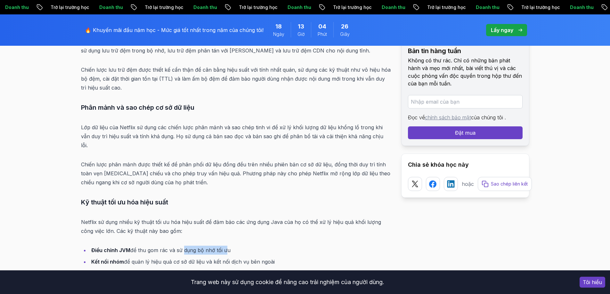
drag, startPoint x: 182, startPoint y: 225, endPoint x: 225, endPoint y: 225, distance: 42.9
click at [225, 247] on font "để thu gom rác và sử dụng bộ nhớ tối ưu" at bounding box center [180, 250] width 100 height 6
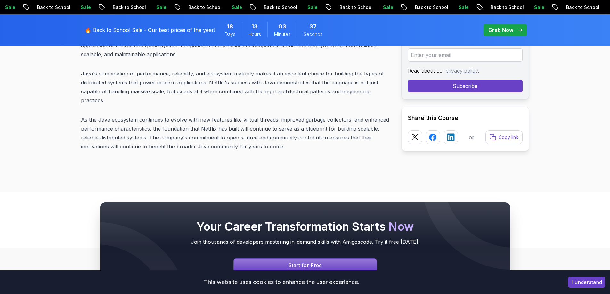
scroll to position [5180, 0]
